Goal: Task Accomplishment & Management: Manage account settings

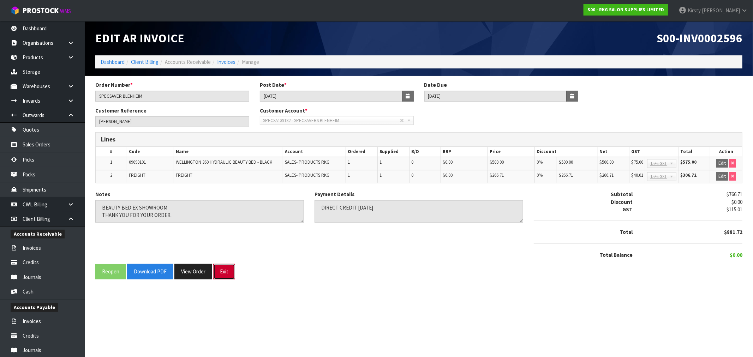
click at [222, 270] on button "Exit" at bounding box center [224, 271] width 22 height 15
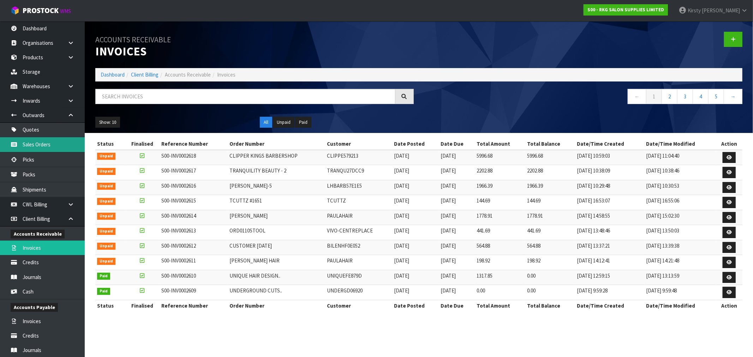
click at [24, 143] on link "Sales Orders" at bounding box center [42, 144] width 85 height 14
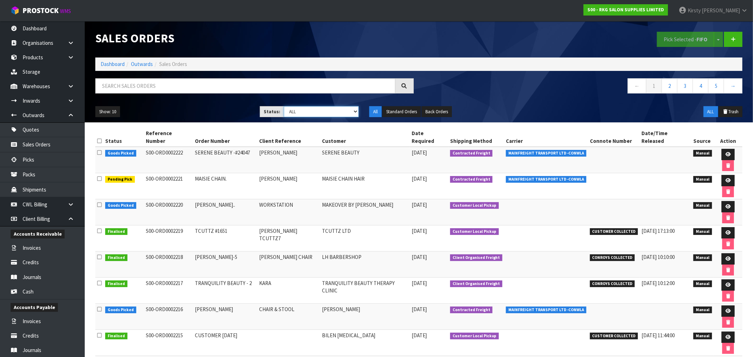
click at [354, 112] on select "Draft Pending Allocated Pending Pick Goods Picked Goods Packed Pending Charges …" at bounding box center [321, 111] width 75 height 11
select select "string:6"
click at [284, 106] on select "Draft Pending Allocated Pending Pick Goods Picked Goods Packed Pending Charges …" at bounding box center [321, 111] width 75 height 11
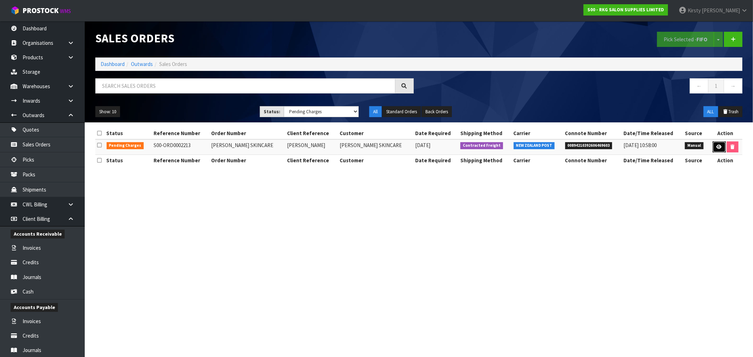
click at [719, 145] on icon at bounding box center [719, 147] width 5 height 5
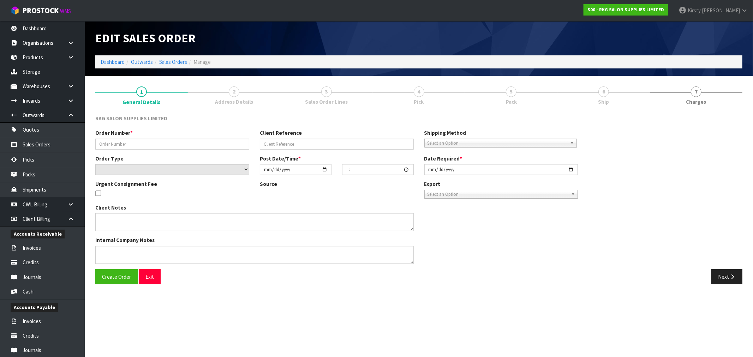
type input "[PERSON_NAME] SKINCARE"
type input "[PERSON_NAME]"
select select "number:0"
type input "[DATE]"
type input "13:00:00.000"
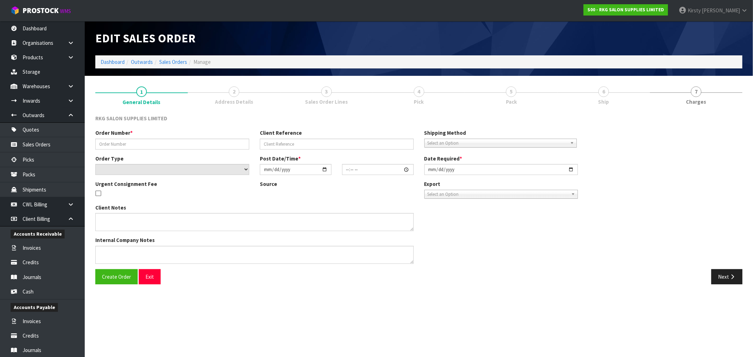
type input "[DATE]"
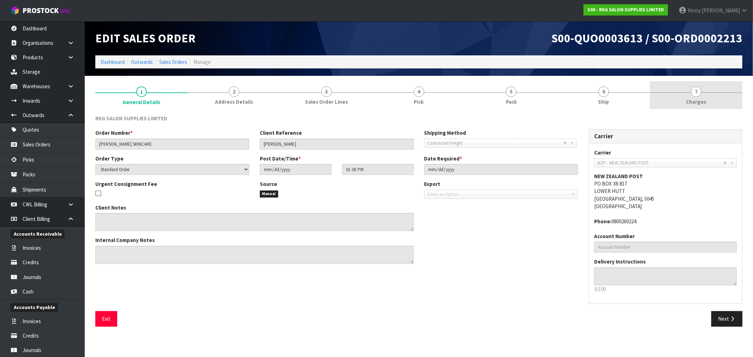
click at [701, 94] on span "7" at bounding box center [696, 92] width 11 height 11
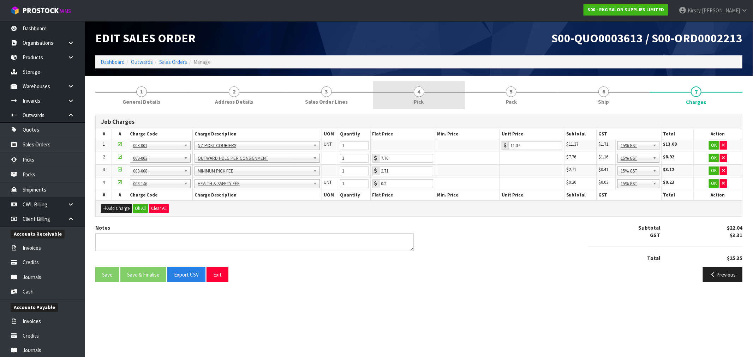
click at [419, 97] on link "4 Pick" at bounding box center [419, 95] width 93 height 28
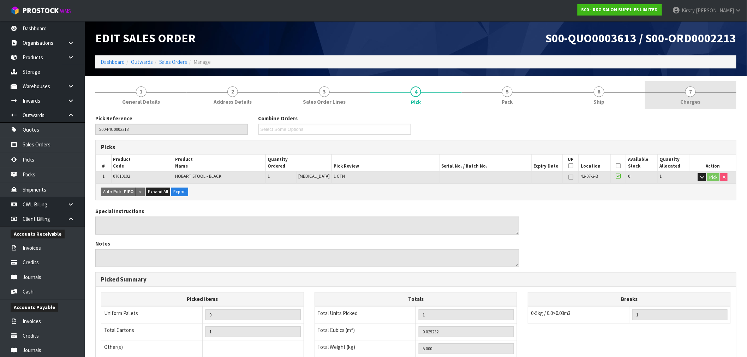
click at [689, 90] on span "7" at bounding box center [690, 92] width 11 height 11
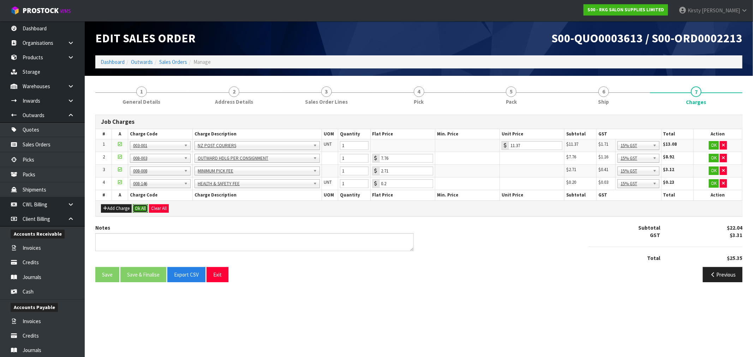
click at [133, 207] on button "Ok All" at bounding box center [140, 208] width 15 height 8
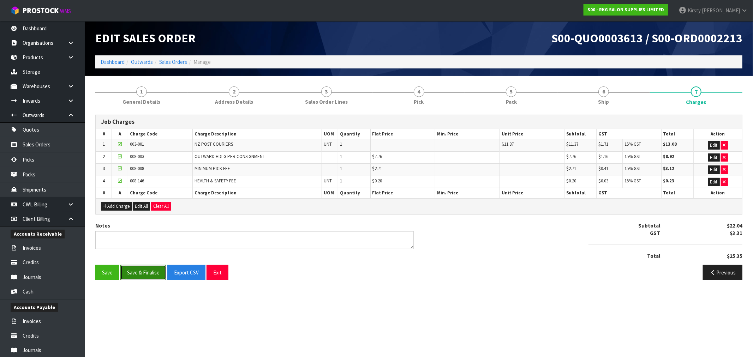
click at [139, 272] on button "Save & Finalise" at bounding box center [143, 272] width 46 height 15
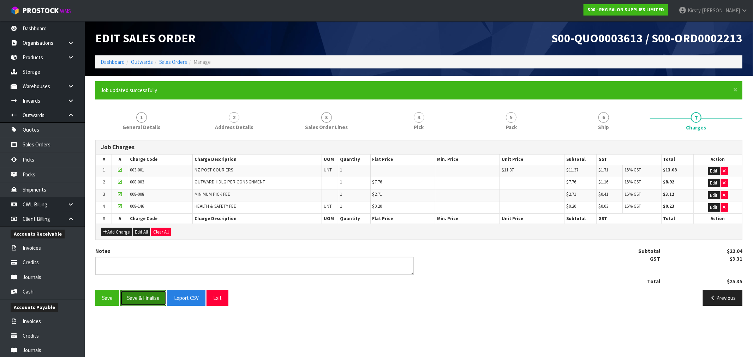
click at [152, 301] on button "Save & Finalise" at bounding box center [143, 298] width 46 height 15
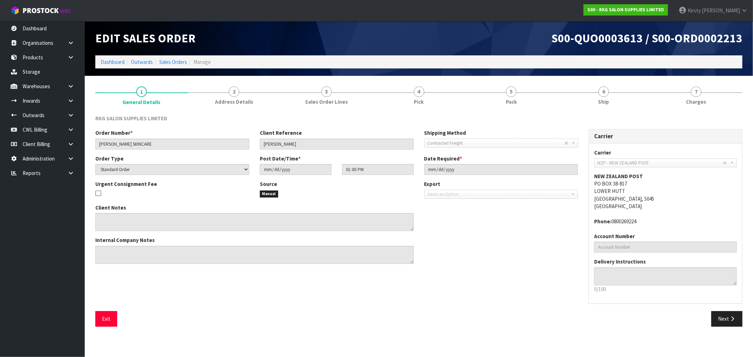
drag, startPoint x: 604, startPoint y: 94, endPoint x: 502, endPoint y: 127, distance: 107.1
click at [600, 96] on link "6 Ship" at bounding box center [604, 95] width 93 height 28
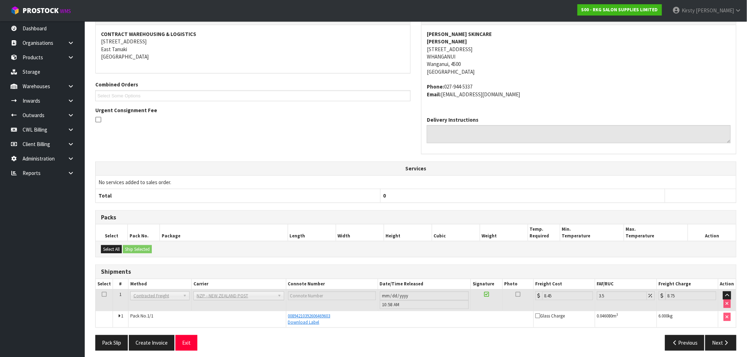
scroll to position [108, 0]
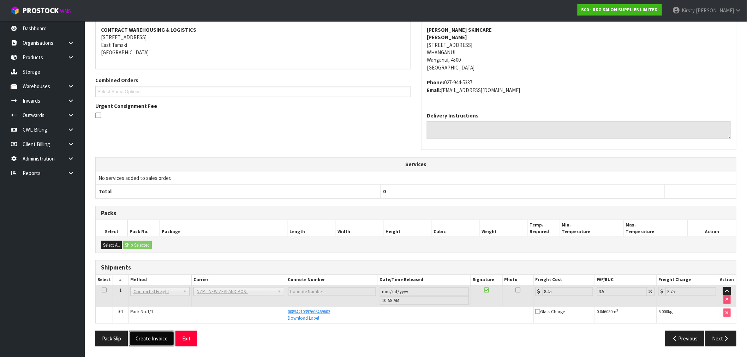
click at [153, 339] on button "Create Invoice" at bounding box center [152, 338] width 46 height 15
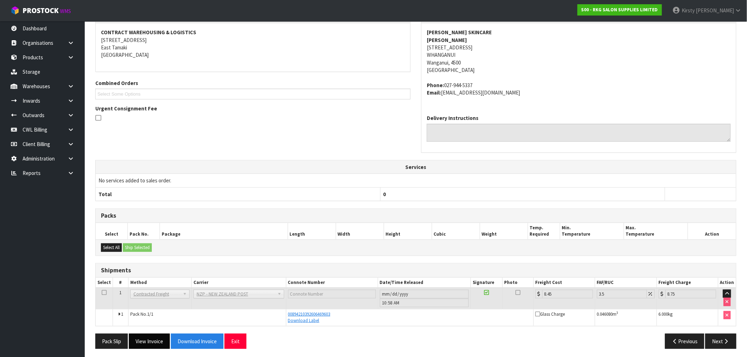
scroll to position [134, 0]
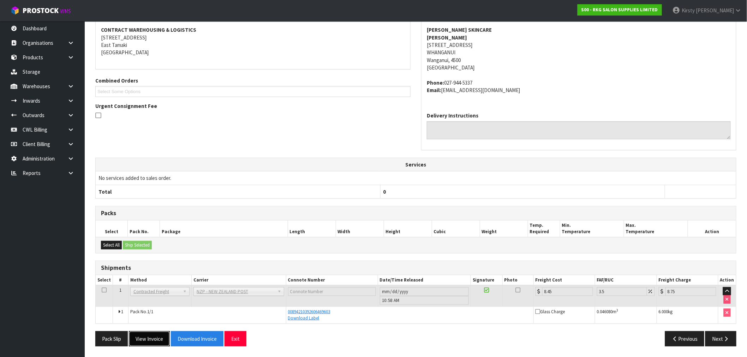
click at [155, 336] on button "View Invoice" at bounding box center [149, 339] width 41 height 15
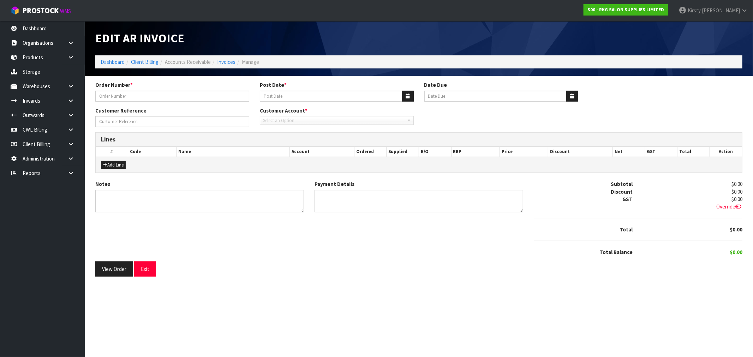
type input "[PERSON_NAME] SKINCARE"
type input "[DATE]"
type input "[PERSON_NAME]"
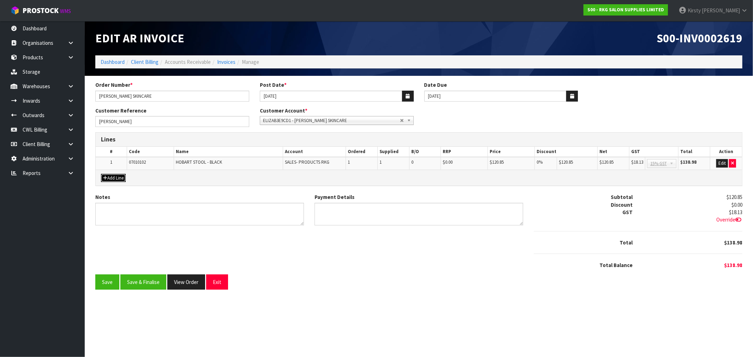
click at [116, 178] on button "Add Line" at bounding box center [113, 178] width 25 height 8
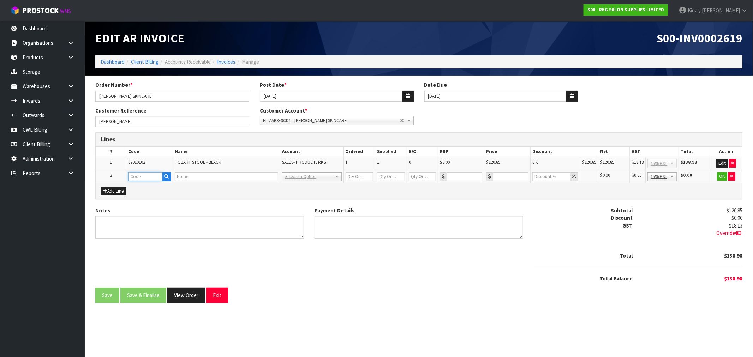
click at [144, 175] on input "text" at bounding box center [145, 176] width 34 height 9
type input "FREIGHT"
type input "1"
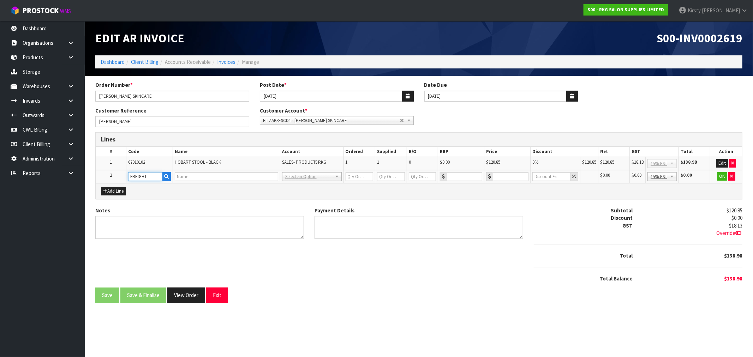
type input "0"
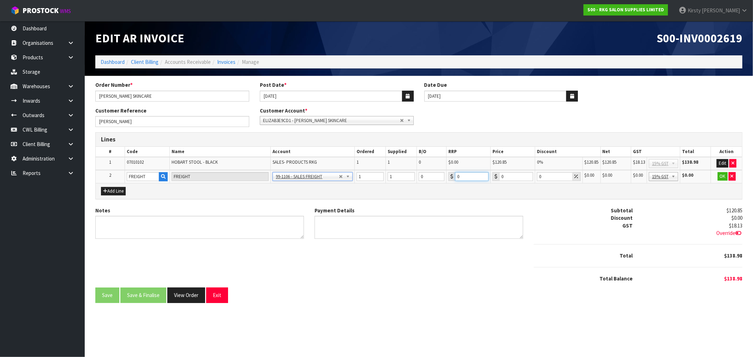
click at [470, 177] on input "0" at bounding box center [472, 176] width 34 height 9
drag, startPoint x: 507, startPoint y: 175, endPoint x: 468, endPoint y: 176, distance: 39.6
click at [472, 178] on tr "2 FREIGHT FREIGHT 99-1100 - SALES -ADMIN 99-1105 - SALES- PRODUCTS RKG 99-1106 …" at bounding box center [419, 176] width 646 height 13
type input "17.5"
click at [724, 176] on button "OK" at bounding box center [723, 176] width 10 height 8
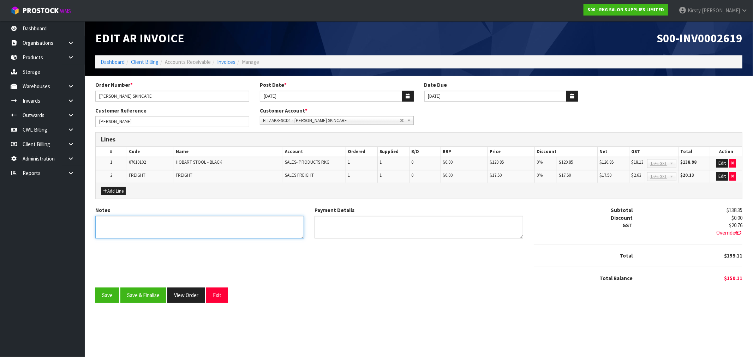
drag, startPoint x: 185, startPoint y: 227, endPoint x: 184, endPoint y: 221, distance: 6.8
click at [184, 226] on textarea "Notes" at bounding box center [199, 227] width 209 height 23
type textarea "THANK YOU FOR YOUR ORDER"
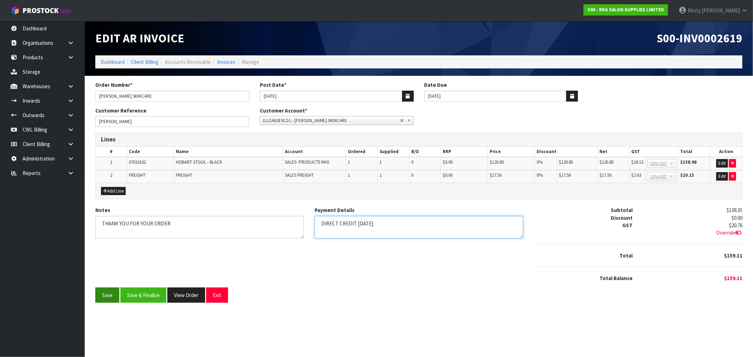
type textarea "DIRECT CREDIT [DATE]"
click at [107, 292] on button "Save" at bounding box center [107, 295] width 24 height 15
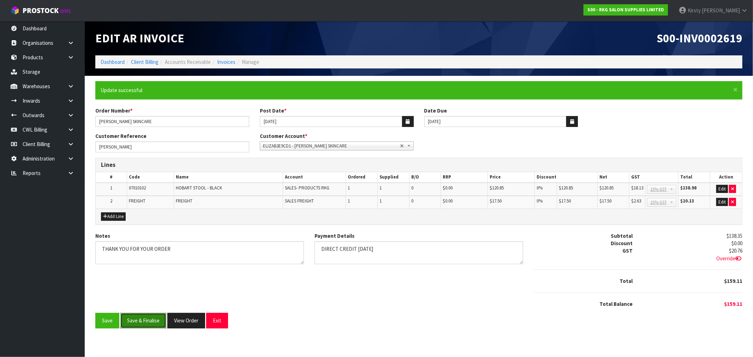
click at [151, 320] on button "Save & Finalise" at bounding box center [143, 320] width 46 height 15
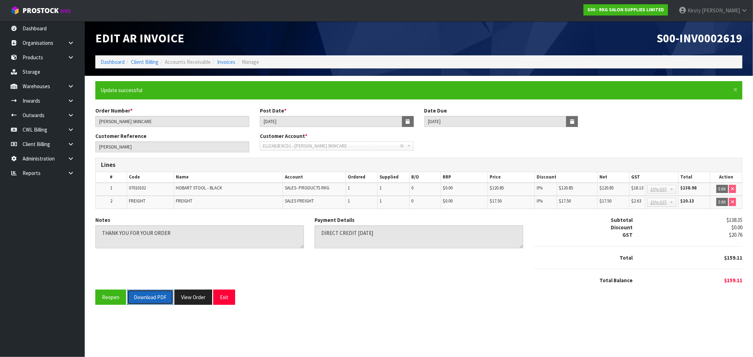
click at [159, 296] on button "Download PDF" at bounding box center [150, 297] width 46 height 15
click at [225, 294] on button "Exit" at bounding box center [224, 297] width 22 height 15
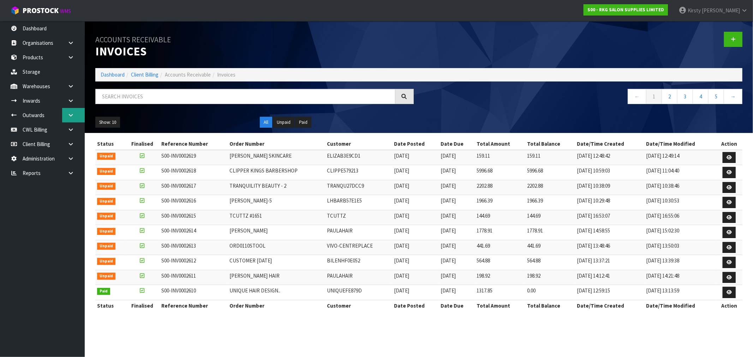
click at [73, 115] on link at bounding box center [73, 115] width 23 height 14
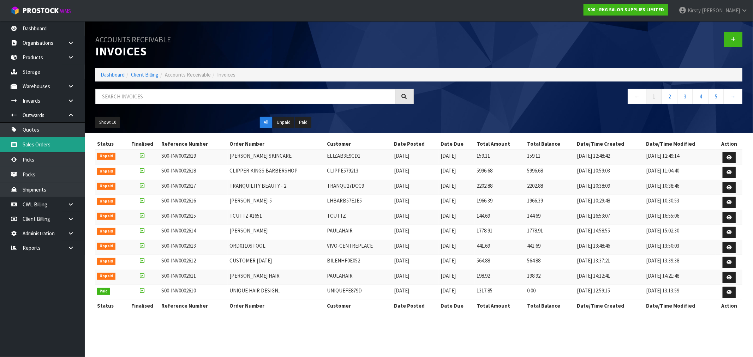
click at [40, 143] on link "Sales Orders" at bounding box center [42, 144] width 85 height 14
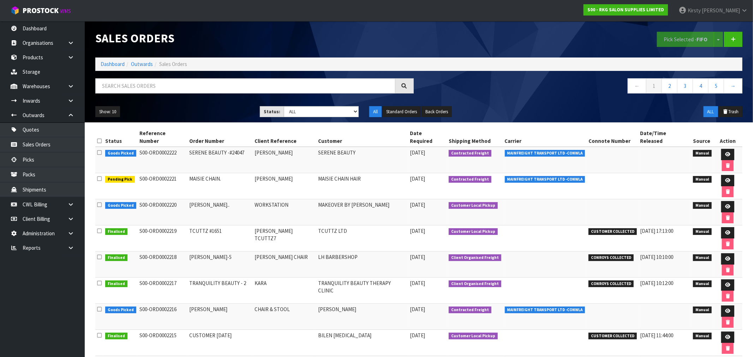
drag, startPoint x: 630, startPoint y: 281, endPoint x: 580, endPoint y: 284, distance: 49.9
copy tr "00894210392606469603"
click at [109, 87] on input "text" at bounding box center [245, 85] width 300 height 15
type input "Y"
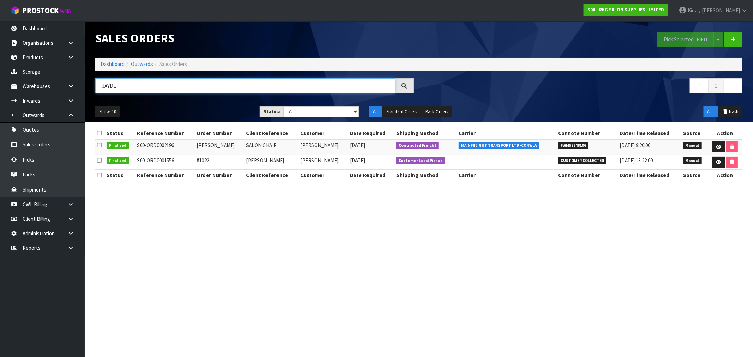
type input "JAYDE"
drag, startPoint x: 584, startPoint y: 146, endPoint x: 550, endPoint y: 147, distance: 33.9
click at [550, 147] on tr "Finalised S00-ORD0002196 [PERSON_NAME] SALON CHAIR [PERSON_NAME] [DATE] Contrac…" at bounding box center [418, 146] width 647 height 15
copy tr "FWM58848106"
click at [42, 141] on link "Sales Orders" at bounding box center [42, 144] width 85 height 14
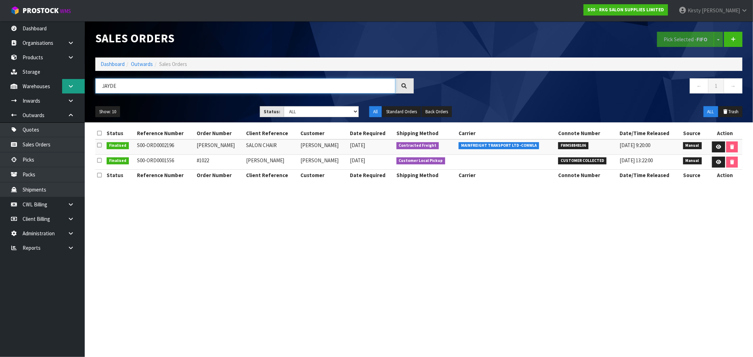
drag, startPoint x: 137, startPoint y: 88, endPoint x: 75, endPoint y: 88, distance: 61.4
click at [75, 88] on body "Toggle navigation ProStock WMS S00 - RKG SALON SUPPLIES LIMITED [PERSON_NAME] L…" at bounding box center [376, 178] width 753 height 357
click at [35, 142] on link "Sales Orders" at bounding box center [42, 144] width 85 height 14
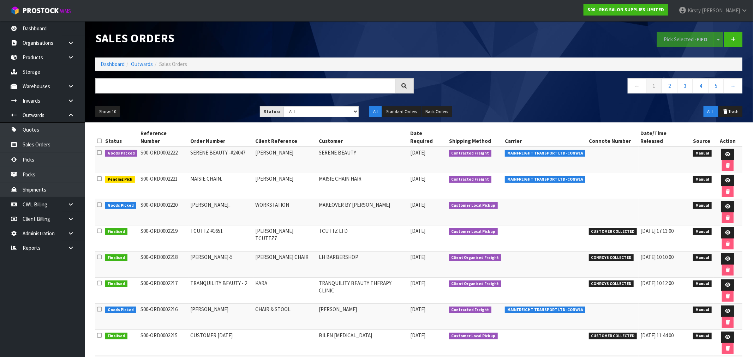
click at [139, 304] on td "S00-ORD0002216" at bounding box center [163, 317] width 49 height 26
click at [181, 199] on td "S00-ORD0002220" at bounding box center [163, 212] width 49 height 26
click at [356, 111] on select "Draft Pending Allocated Pending Pick Goods Picked Goods Packed Pending Charges …" at bounding box center [321, 111] width 75 height 11
click at [284, 106] on select "Draft Pending Allocated Pending Pick Goods Picked Goods Packed Pending Charges …" at bounding box center [321, 111] width 75 height 11
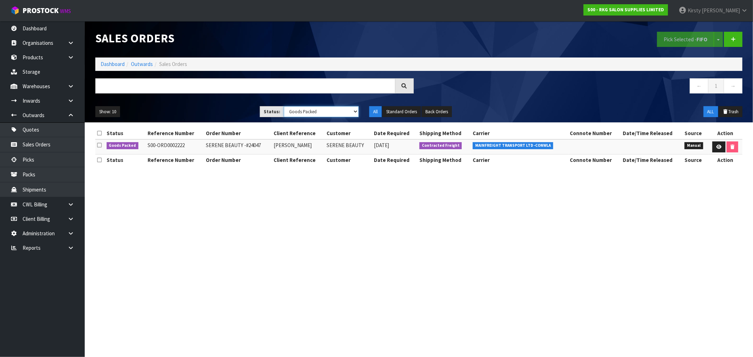
click at [356, 113] on select "Draft Pending Allocated Pending Pick Goods Picked Goods Packed Pending Charges …" at bounding box center [321, 111] width 75 height 11
click at [284, 106] on select "Draft Pending Allocated Pending Pick Goods Picked Goods Packed Pending Charges …" at bounding box center [321, 111] width 75 height 11
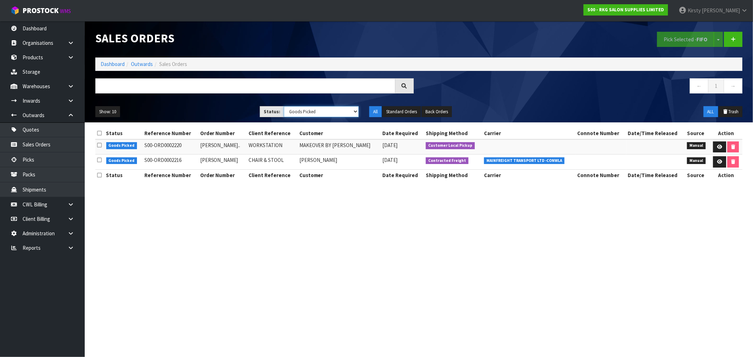
click at [355, 112] on select "Draft Pending Allocated Pending Pick Goods Picked Goods Packed Pending Charges …" at bounding box center [321, 111] width 75 height 11
click at [284, 106] on select "Draft Pending Allocated Pending Pick Goods Picked Goods Packed Pending Charges …" at bounding box center [321, 111] width 75 height 11
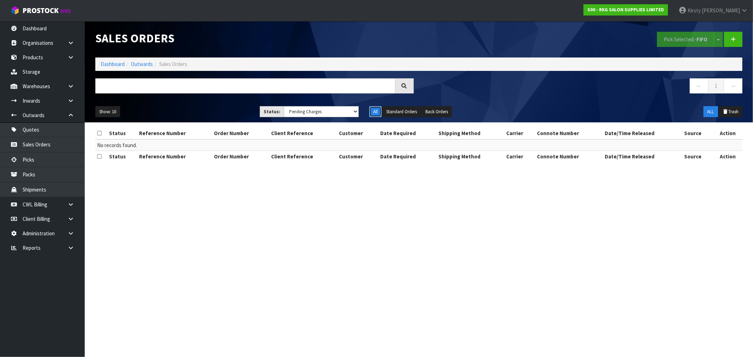
click at [377, 112] on button "All" at bounding box center [375, 111] width 12 height 11
drag, startPoint x: 352, startPoint y: 112, endPoint x: 346, endPoint y: 115, distance: 7.1
click at [352, 112] on select "Draft Pending Allocated Pending Pick Goods Picked Goods Packed Pending Charges …" at bounding box center [321, 111] width 75 height 11
select select "string:ALL"
click at [284, 106] on select "Draft Pending Allocated Pending Pick Goods Picked Goods Packed Pending Charges …" at bounding box center [321, 111] width 75 height 11
